Goal: Check status

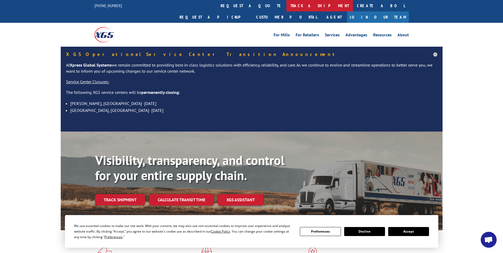
click at [287, 1] on link "track a shipment" at bounding box center [320, 5] width 67 height 11
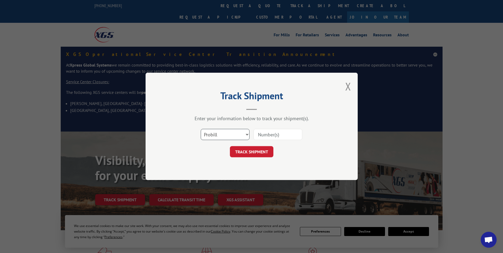
click at [231, 102] on select "Select category... Probill BOL PO" at bounding box center [225, 134] width 49 height 11
click at [271, 102] on input at bounding box center [278, 134] width 49 height 11
type input "2838876"
click button "TRACK SHIPMENT" at bounding box center [252, 151] width 44 height 11
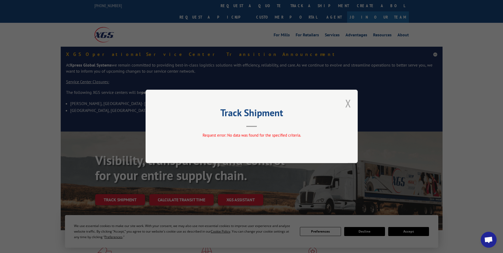
click at [350, 101] on button "Close modal" at bounding box center [349, 103] width 6 height 14
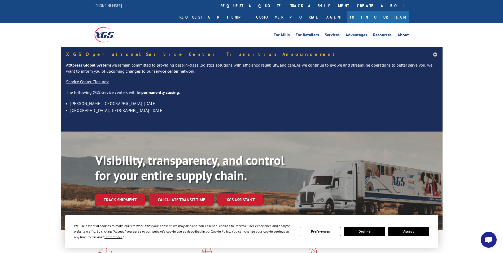
click at [123, 102] on link "Track shipment" at bounding box center [120, 199] width 50 height 11
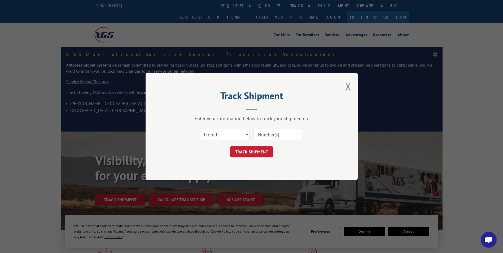
click at [235, 102] on div "Select category... Probill BOL PO" at bounding box center [251, 135] width 159 height 18
click at [234, 102] on select "Select category... Probill BOL PO" at bounding box center [225, 134] width 49 height 11
select select "bol"
click at [201, 102] on select "Select category... Probill BOL PO" at bounding box center [225, 134] width 49 height 11
drag, startPoint x: 263, startPoint y: 139, endPoint x: 266, endPoint y: 132, distance: 7.7
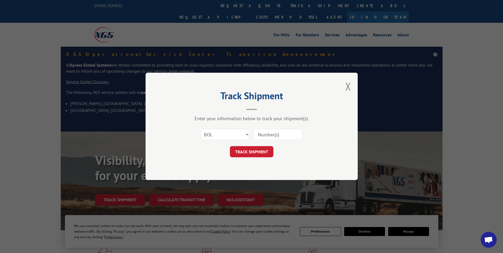
click at [263, 102] on input at bounding box center [278, 134] width 49 height 11
type input "2838876"
click at [256, 102] on button "TRACK SHIPMENT" at bounding box center [252, 151] width 44 height 11
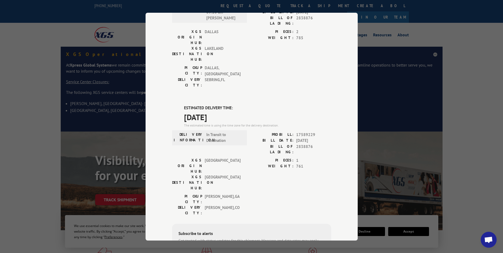
scroll to position [98, 0]
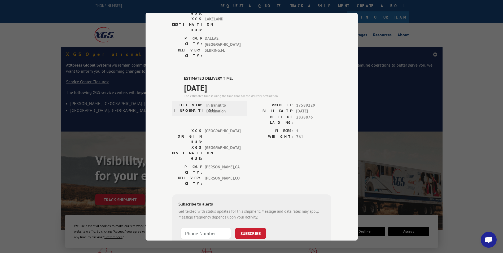
click at [1, 102] on div "Track Shipment DELIVERED DELIVERY INFORMATION: [DATE] 09:10 am [PERSON_NAME]: 1…" at bounding box center [251, 126] width 503 height 253
click at [48, 102] on div "Track Shipment DELIVERED DELIVERY INFORMATION: [DATE] 09:10 am [PERSON_NAME]: 1…" at bounding box center [251, 126] width 503 height 253
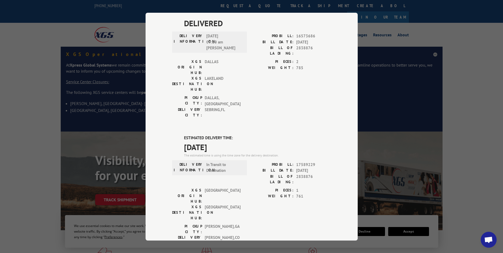
scroll to position [0, 0]
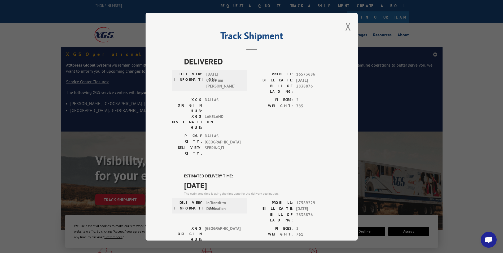
click at [342, 29] on div "Track Shipment DELIVERED DELIVERY INFORMATION: [DATE] 09:10 am [PERSON_NAME]: 1…" at bounding box center [252, 127] width 212 height 228
click at [341, 27] on div "Track Shipment DELIVERED DELIVERY INFORMATION: [DATE] 09:10 am [PERSON_NAME]: 1…" at bounding box center [252, 127] width 212 height 228
click at [346, 25] on button "Close modal" at bounding box center [349, 26] width 6 height 14
